Goal: Check status: Check status

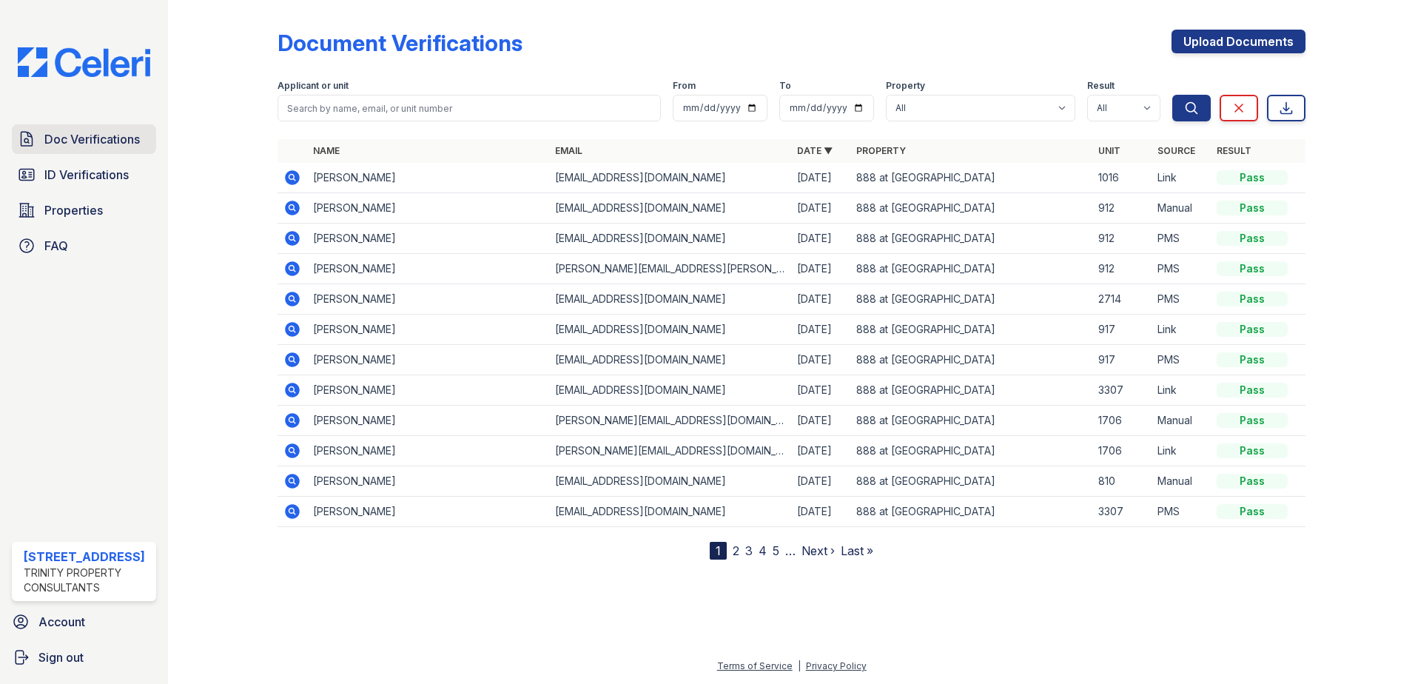
click at [90, 144] on span "Doc Verifications" at bounding box center [91, 139] width 95 height 18
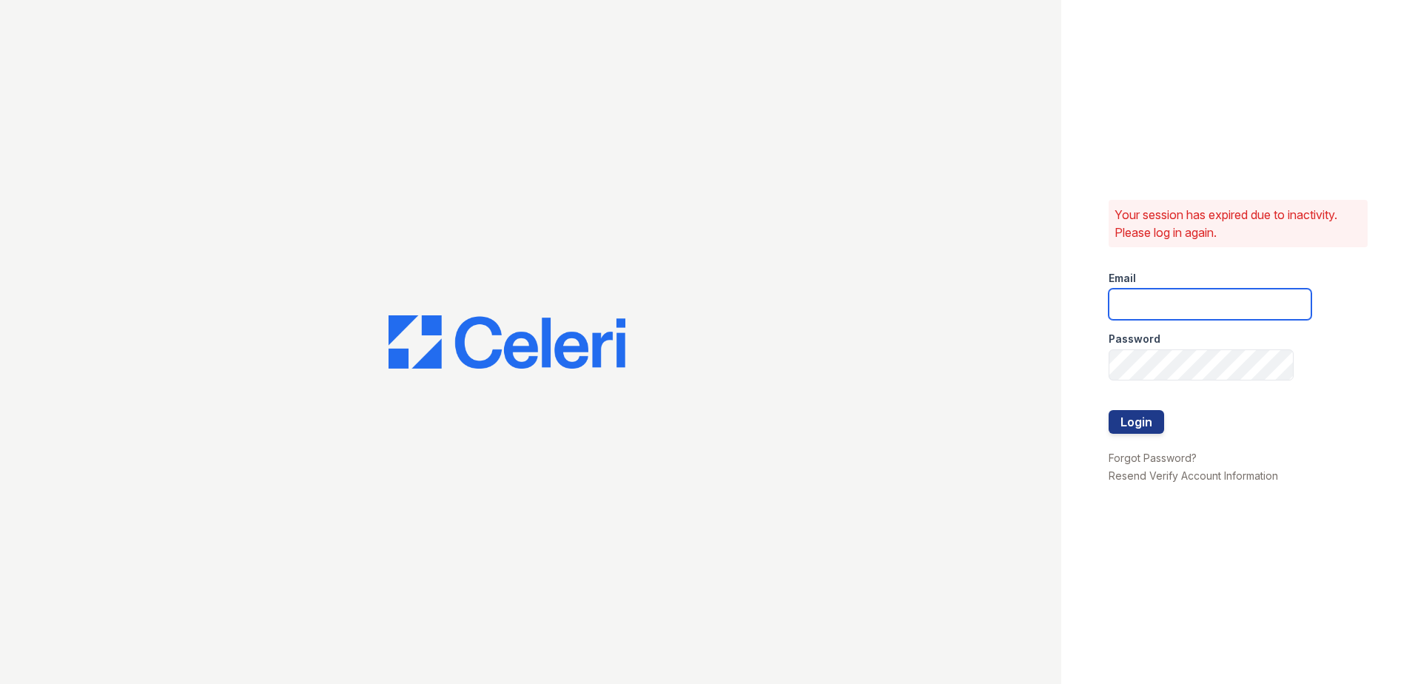
type input "888atgrandhopepark@trinity-pm.com"
click at [1131, 423] on button "Login" at bounding box center [1137, 422] width 56 height 24
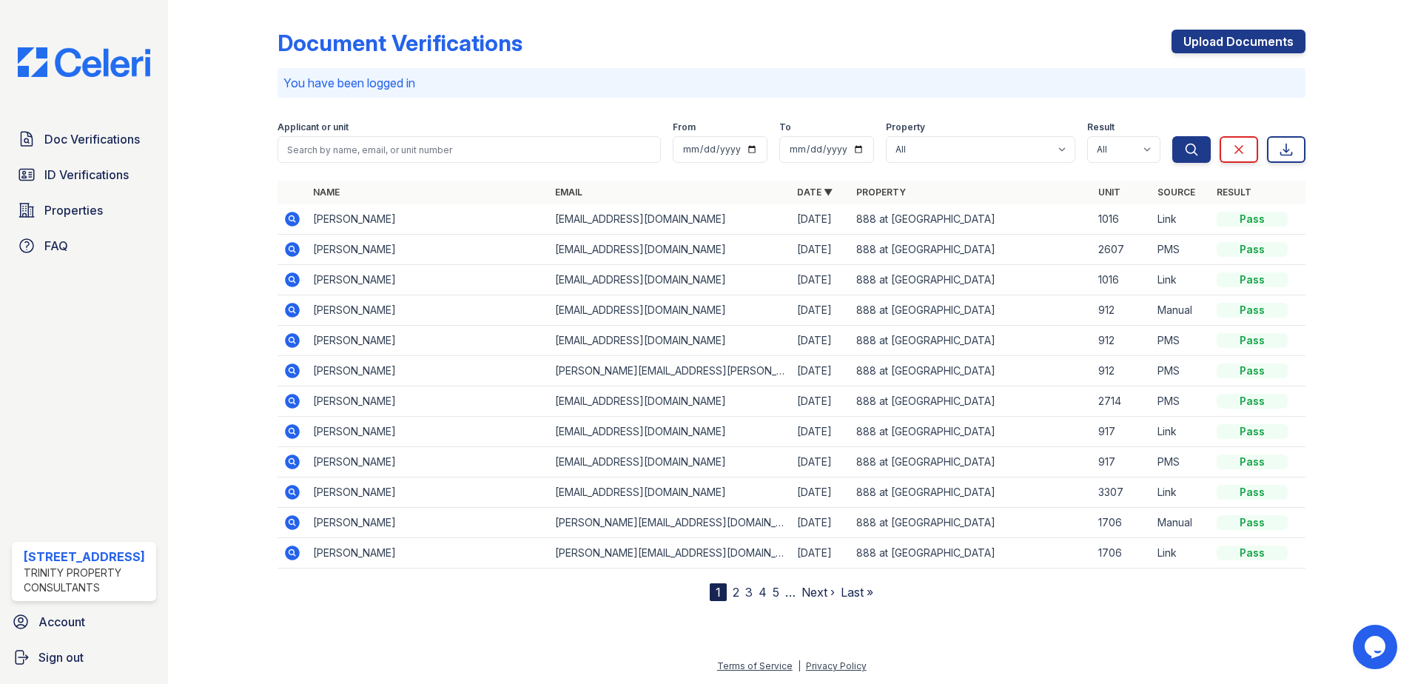
click at [297, 218] on icon at bounding box center [292, 219] width 15 height 15
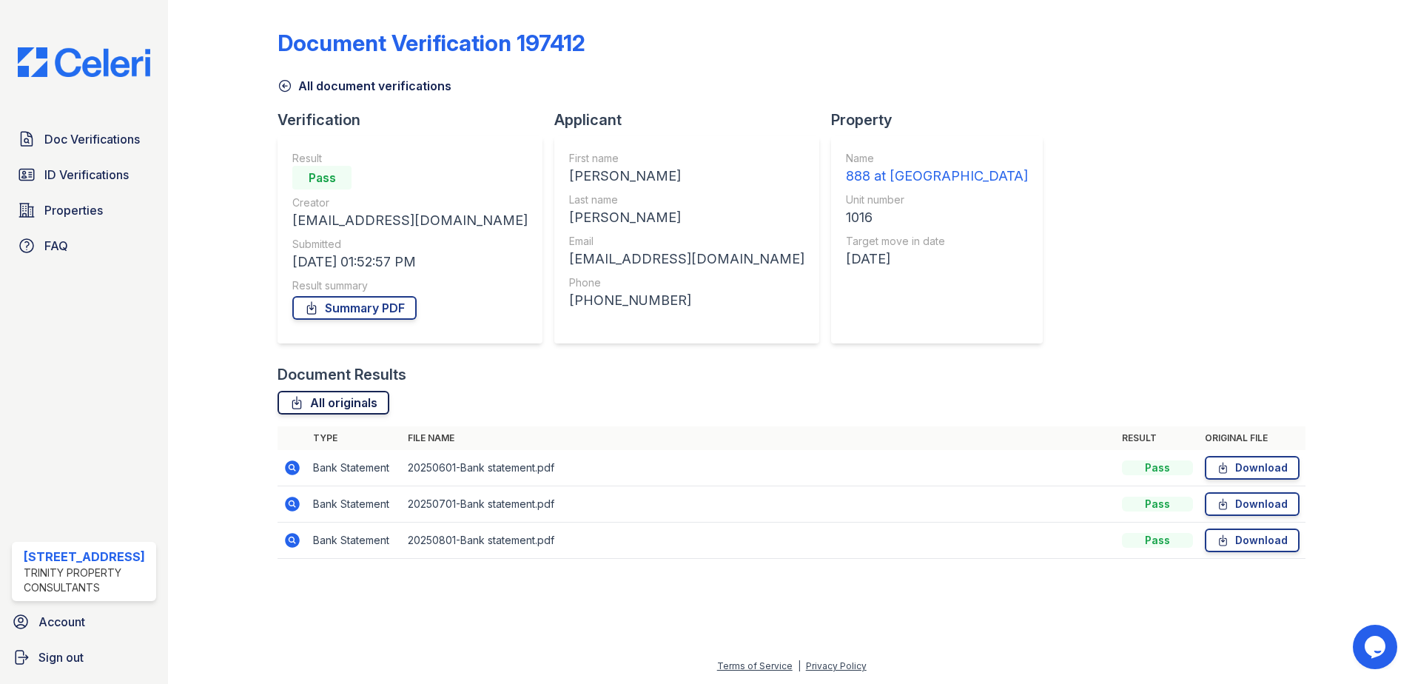
click at [369, 409] on link "All originals" at bounding box center [334, 403] width 112 height 24
click at [378, 306] on link "Summary PDF" at bounding box center [354, 308] width 124 height 24
click at [1192, 168] on div "Document Verification 197412 All document verifications Verification Result Pas…" at bounding box center [792, 290] width 1028 height 568
click at [73, 178] on span "ID Verifications" at bounding box center [86, 175] width 84 height 18
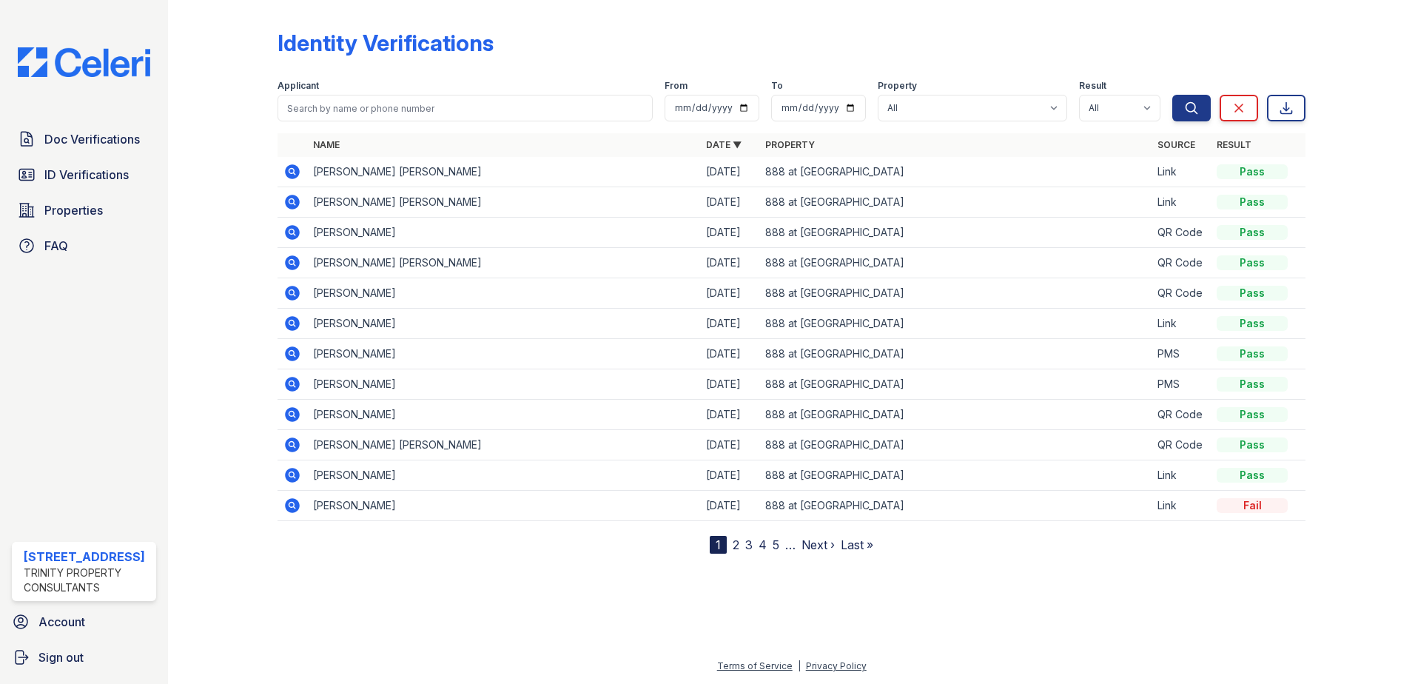
click at [292, 175] on icon at bounding box center [292, 171] width 15 height 15
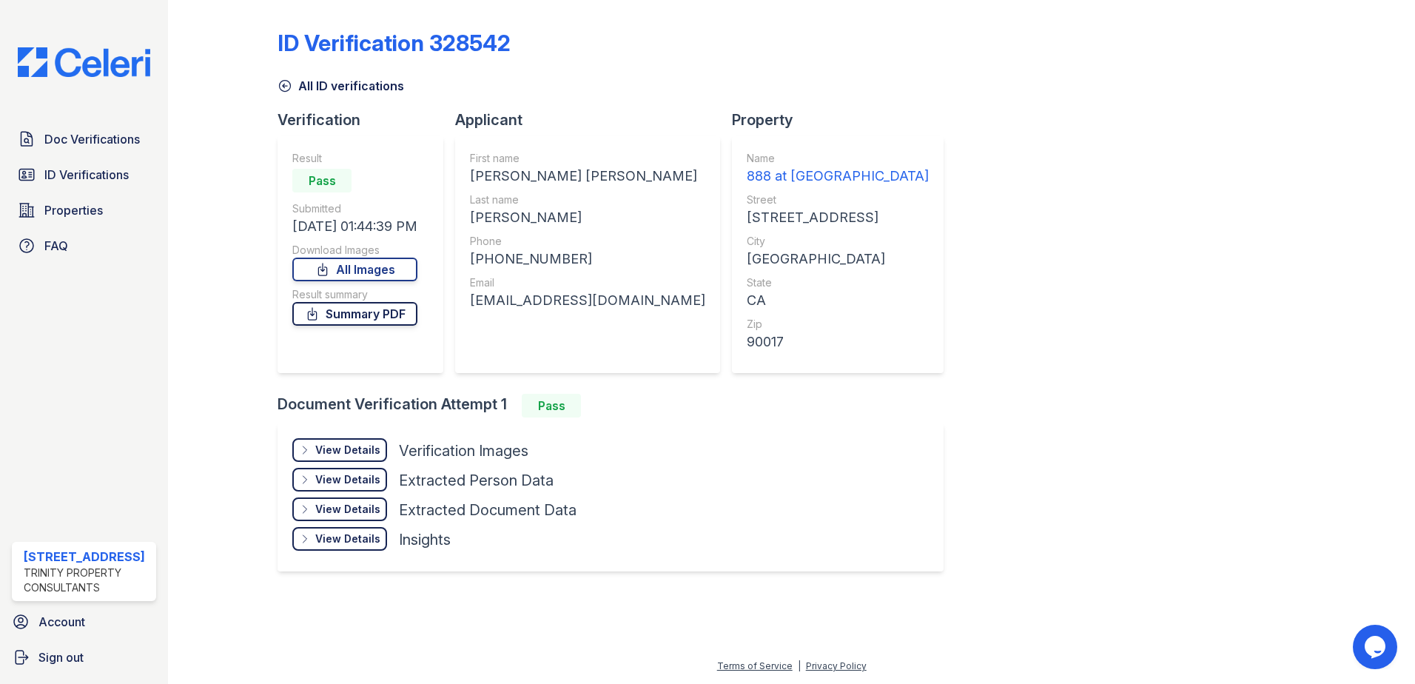
click at [386, 315] on link "Summary PDF" at bounding box center [354, 314] width 125 height 24
click at [373, 269] on link "All Images" at bounding box center [354, 270] width 125 height 24
